Goal: Navigation & Orientation: Go to known website

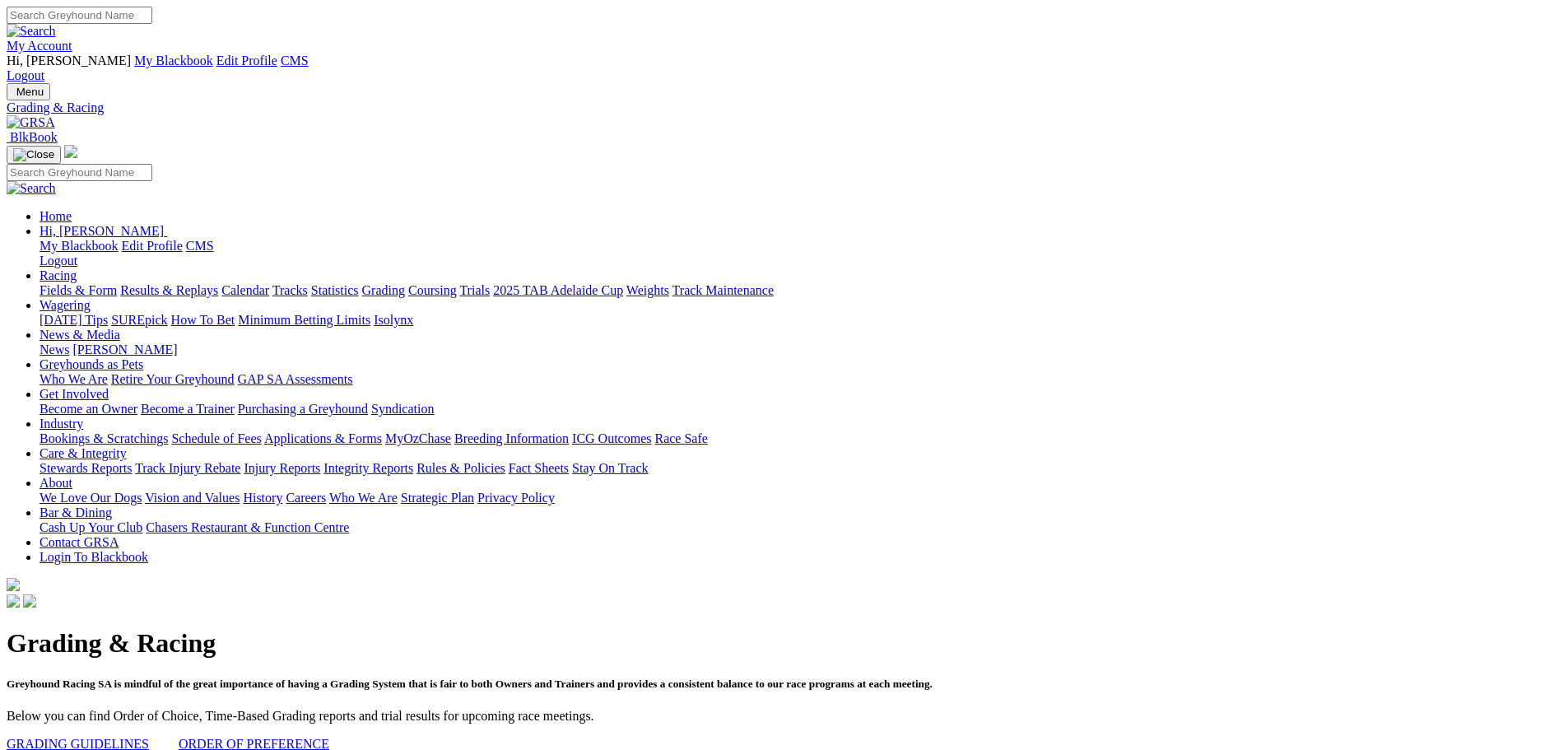
click at [55, 115] on img at bounding box center [31, 123] width 48 height 15
